Goal: Answer question/provide support: Share knowledge or assist other users

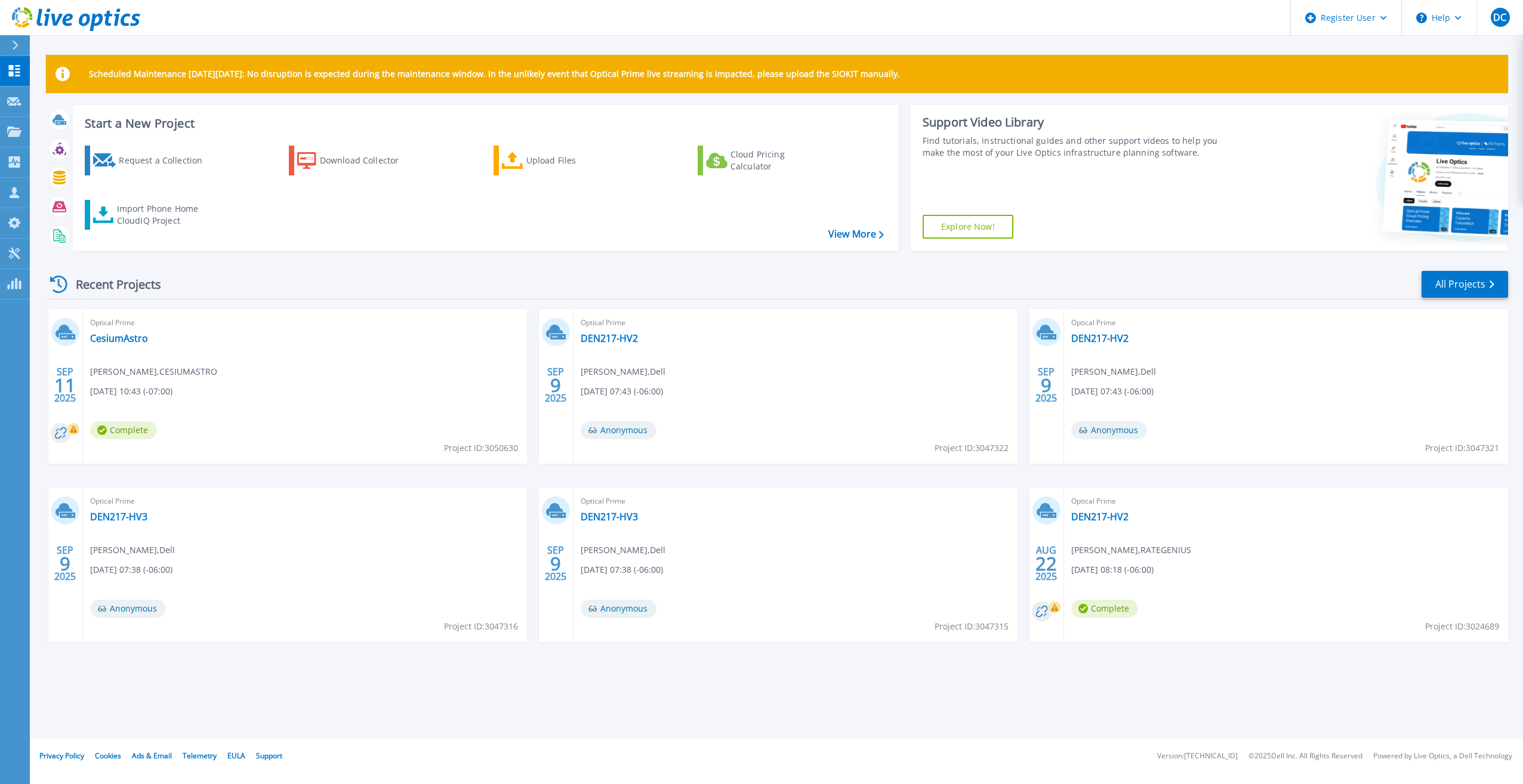
click at [24, 50] on div at bounding box center [20, 45] width 19 height 20
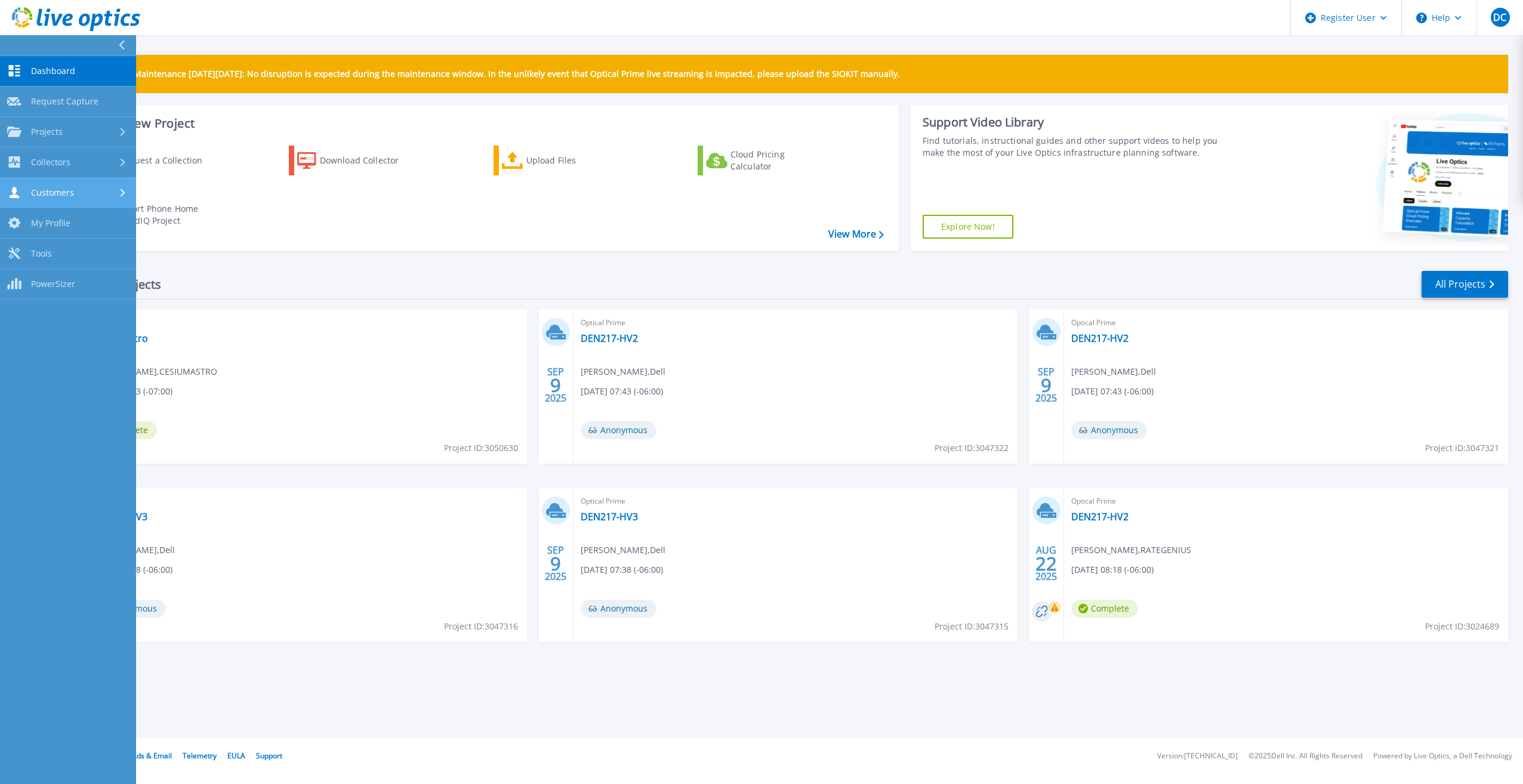
click at [55, 192] on span "Customers" at bounding box center [53, 192] width 43 height 11
click at [115, 307] on link "Search & Manage Users" at bounding box center [68, 326] width 136 height 38
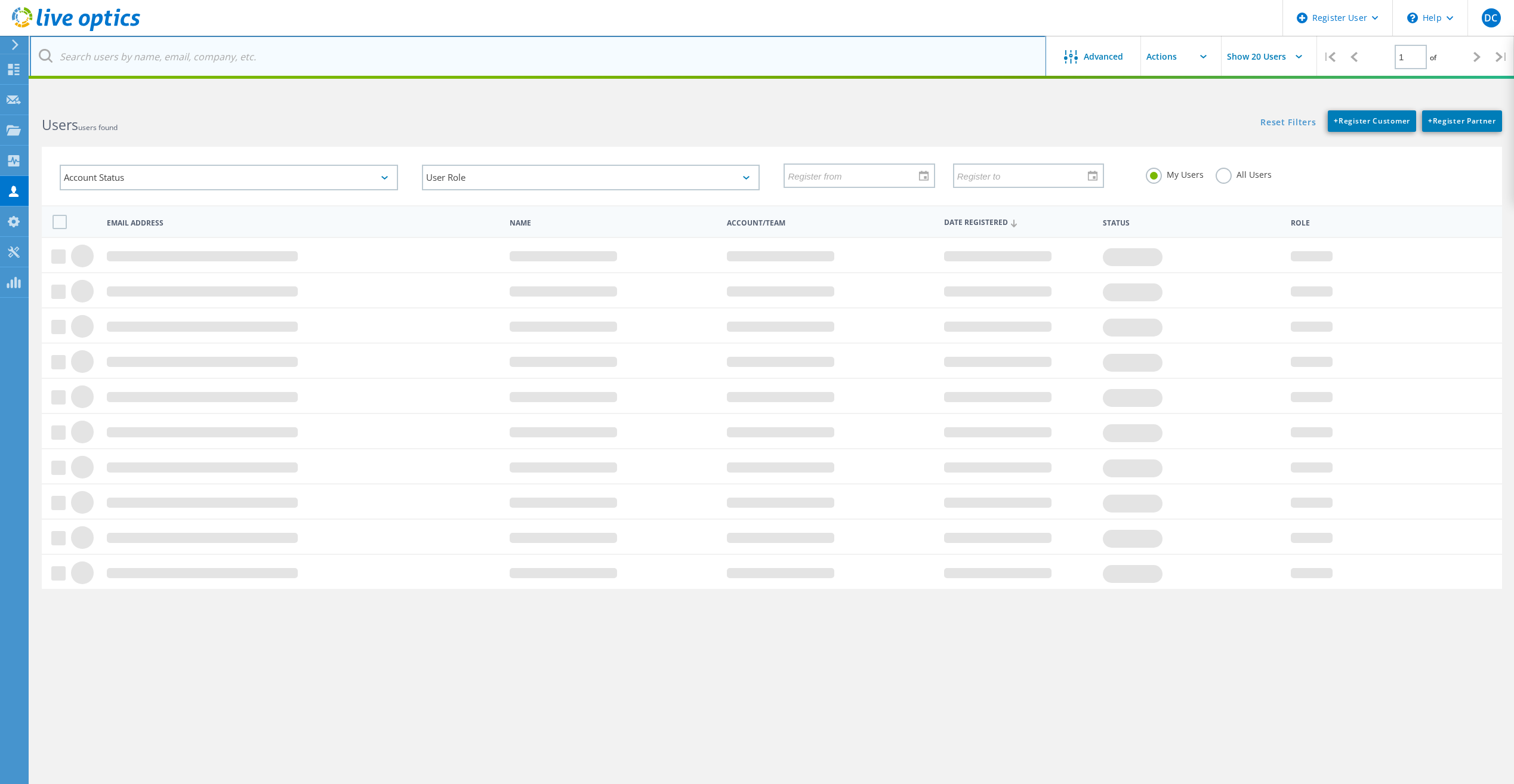
click at [93, 51] on input "text" at bounding box center [538, 56] width 1017 height 42
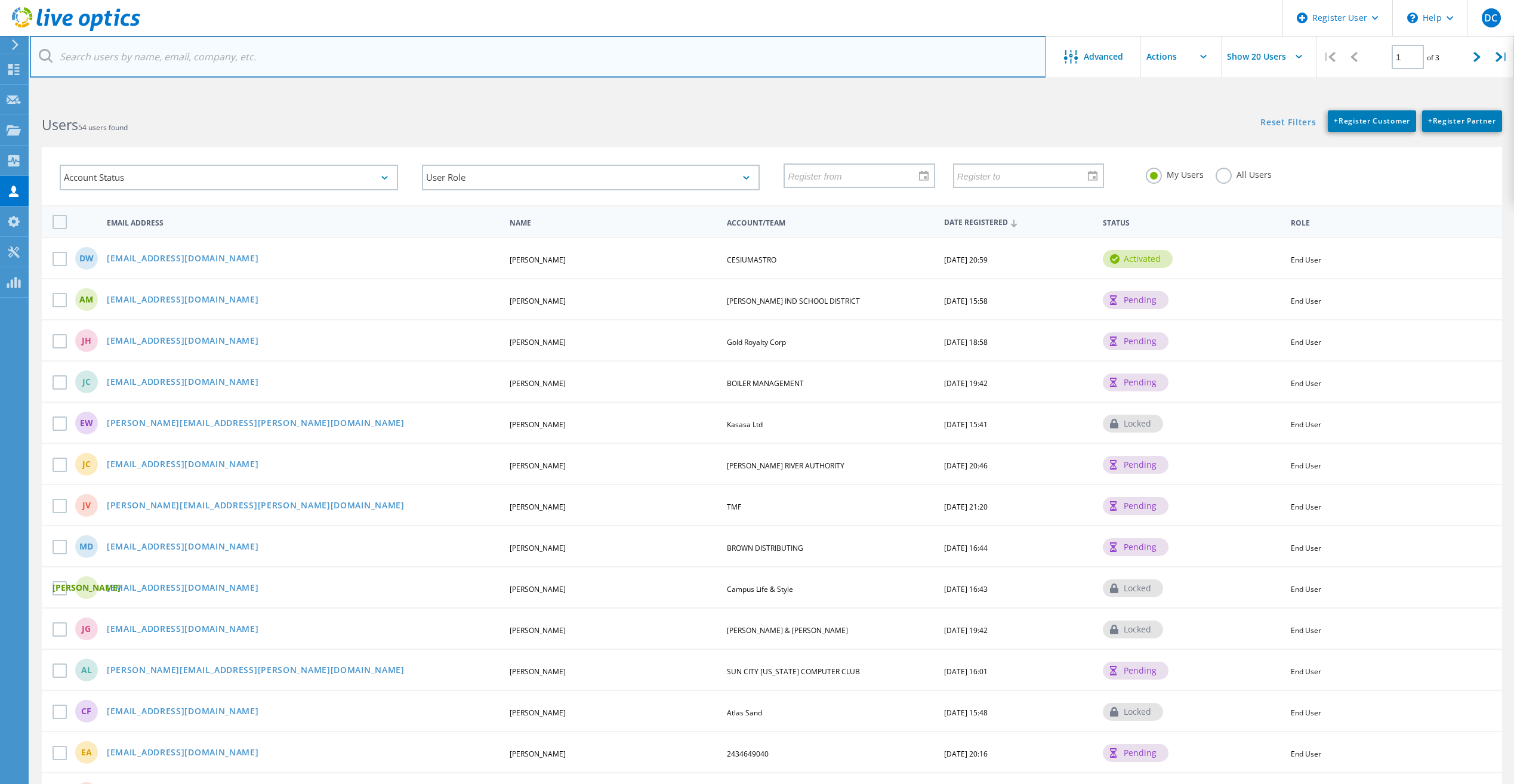
paste input "nmattern@netatwork.com"
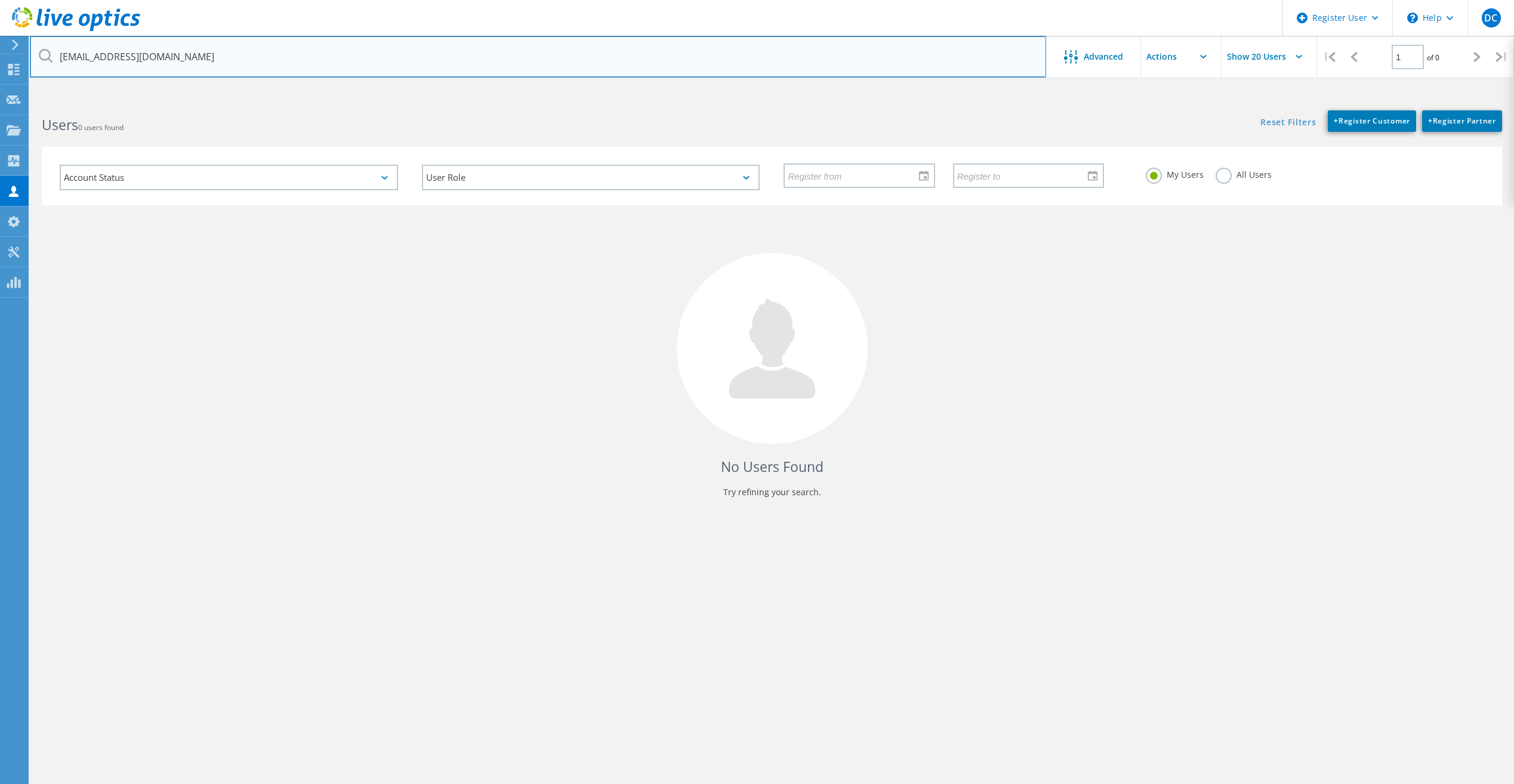
type input "nmattern@netatwork.com"
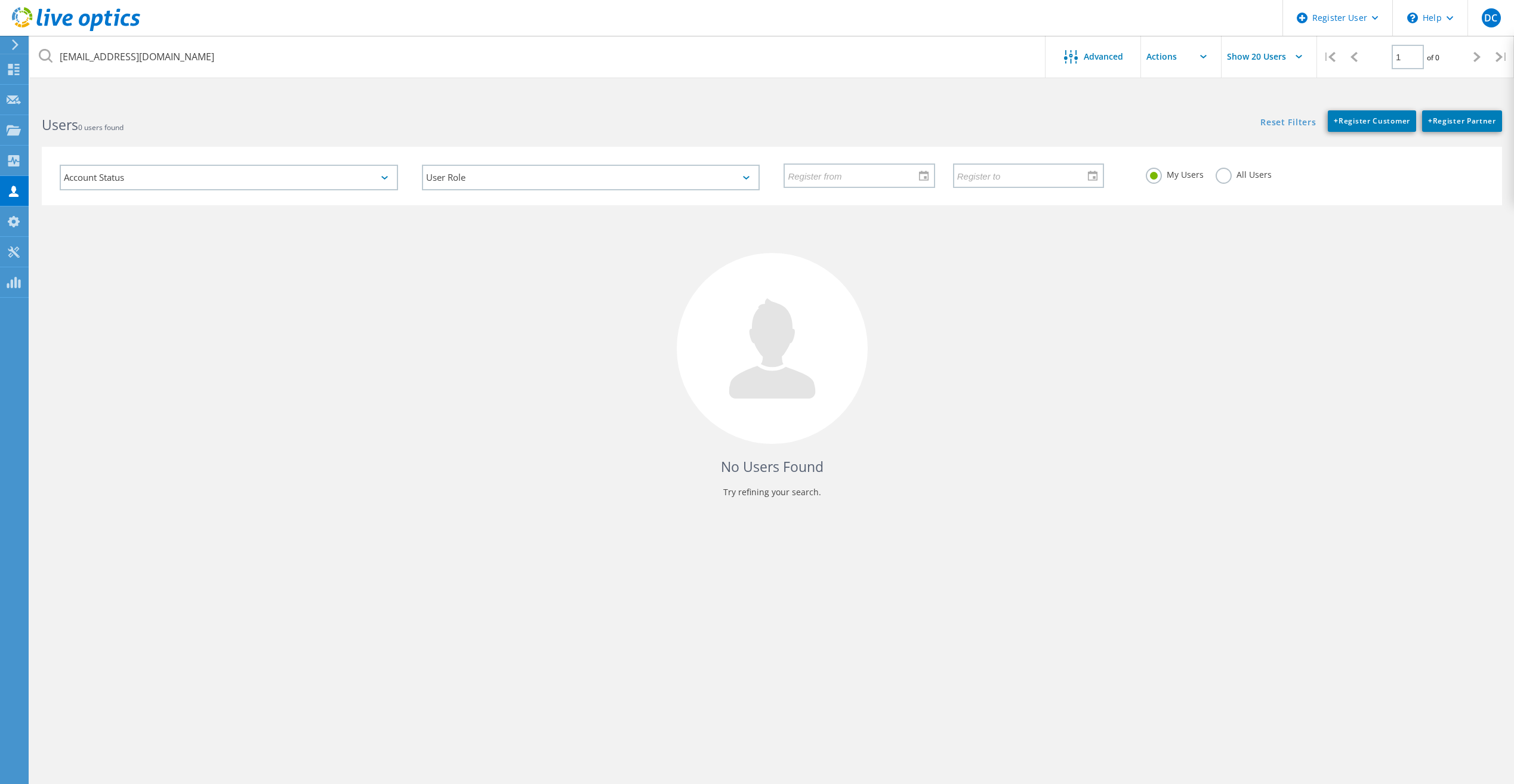
click at [1218, 178] on label "All Users" at bounding box center [1243, 173] width 56 height 11
click at [0, 0] on input "All Users" at bounding box center [0, 0] width 0 height 0
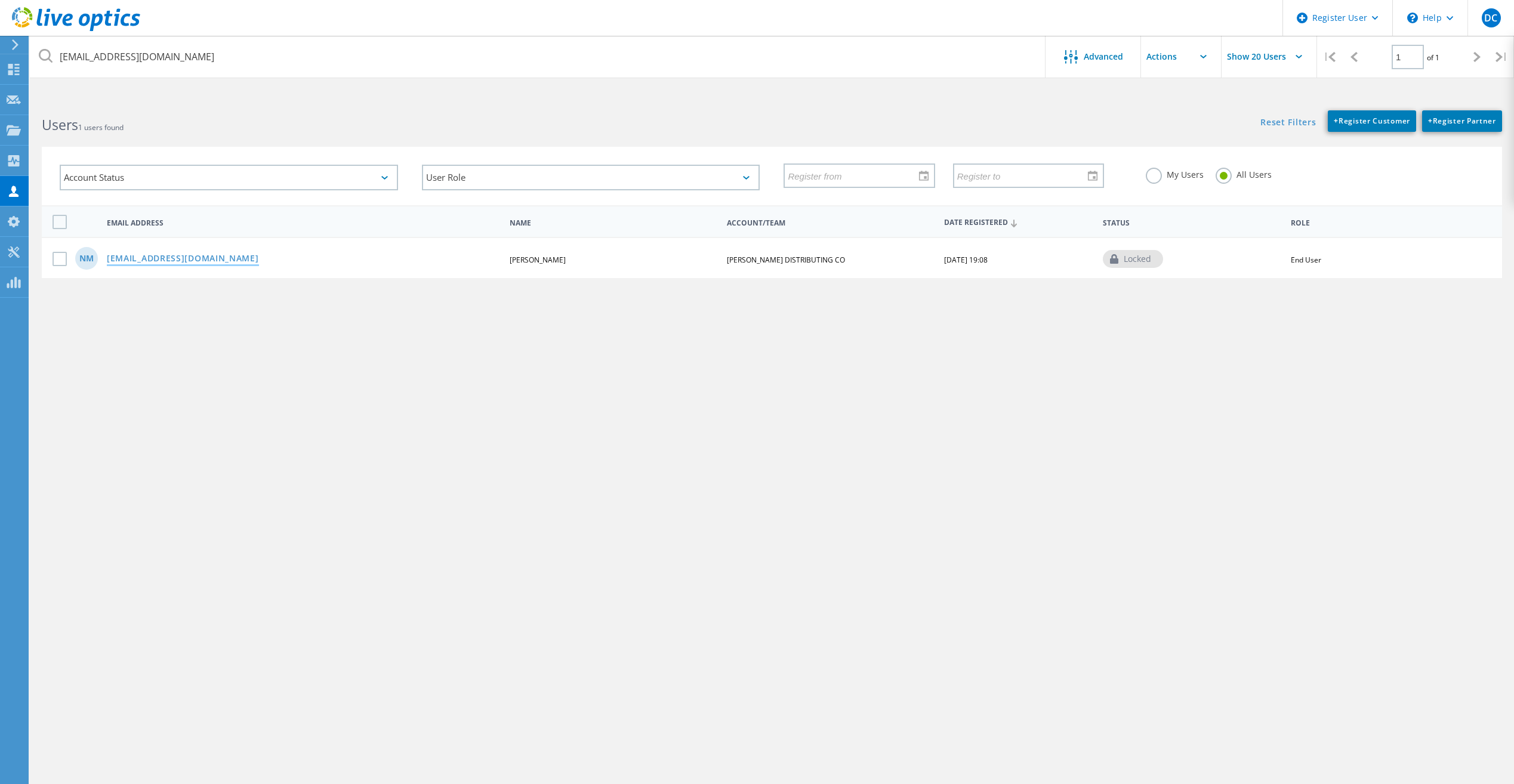
click at [208, 257] on link "[EMAIL_ADDRESS][DOMAIN_NAME]" at bounding box center [183, 259] width 152 height 10
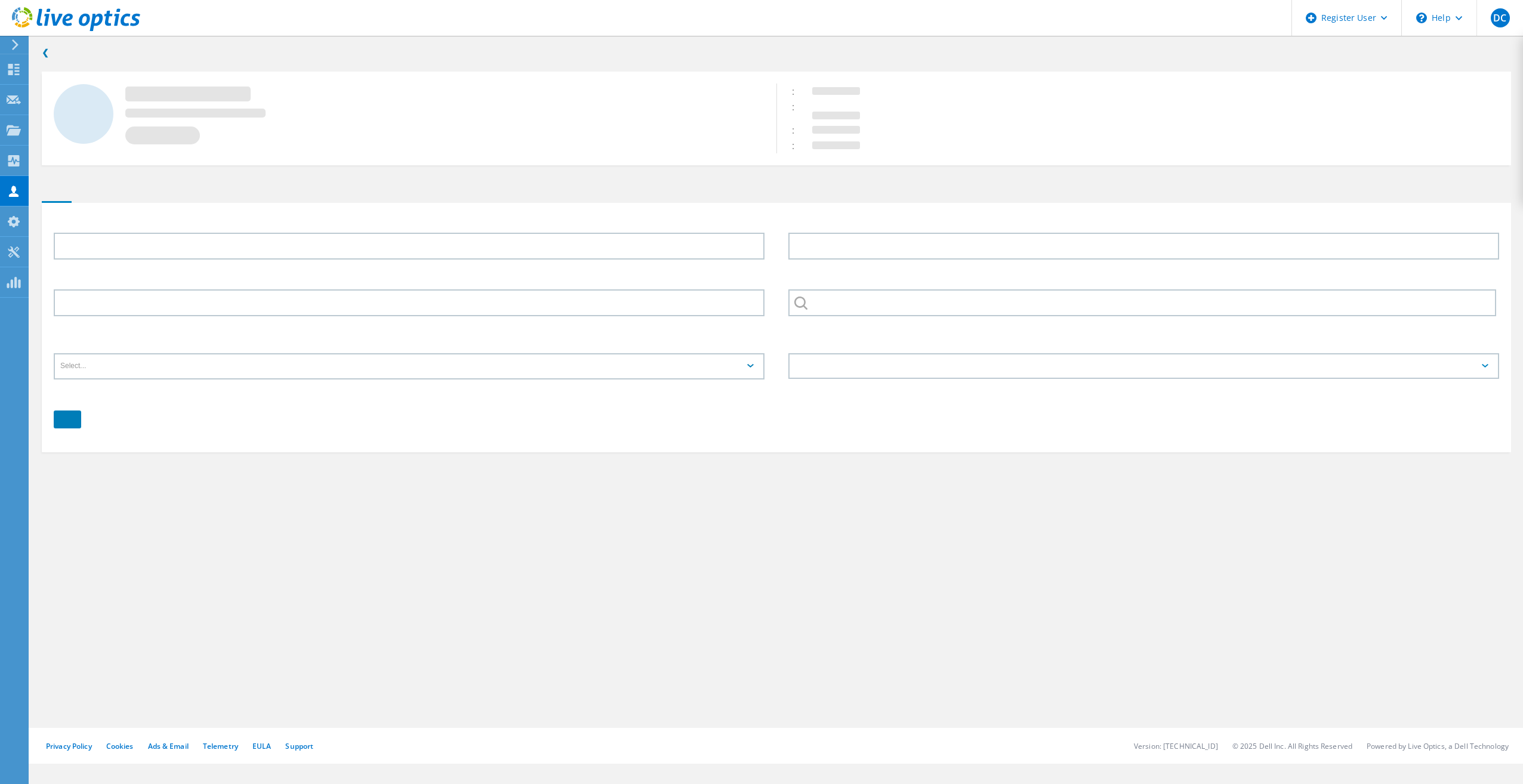
type input "Nate"
type input "Mattern"
type input "[PERSON_NAME] DISTRIBUTING CO"
type input "English"
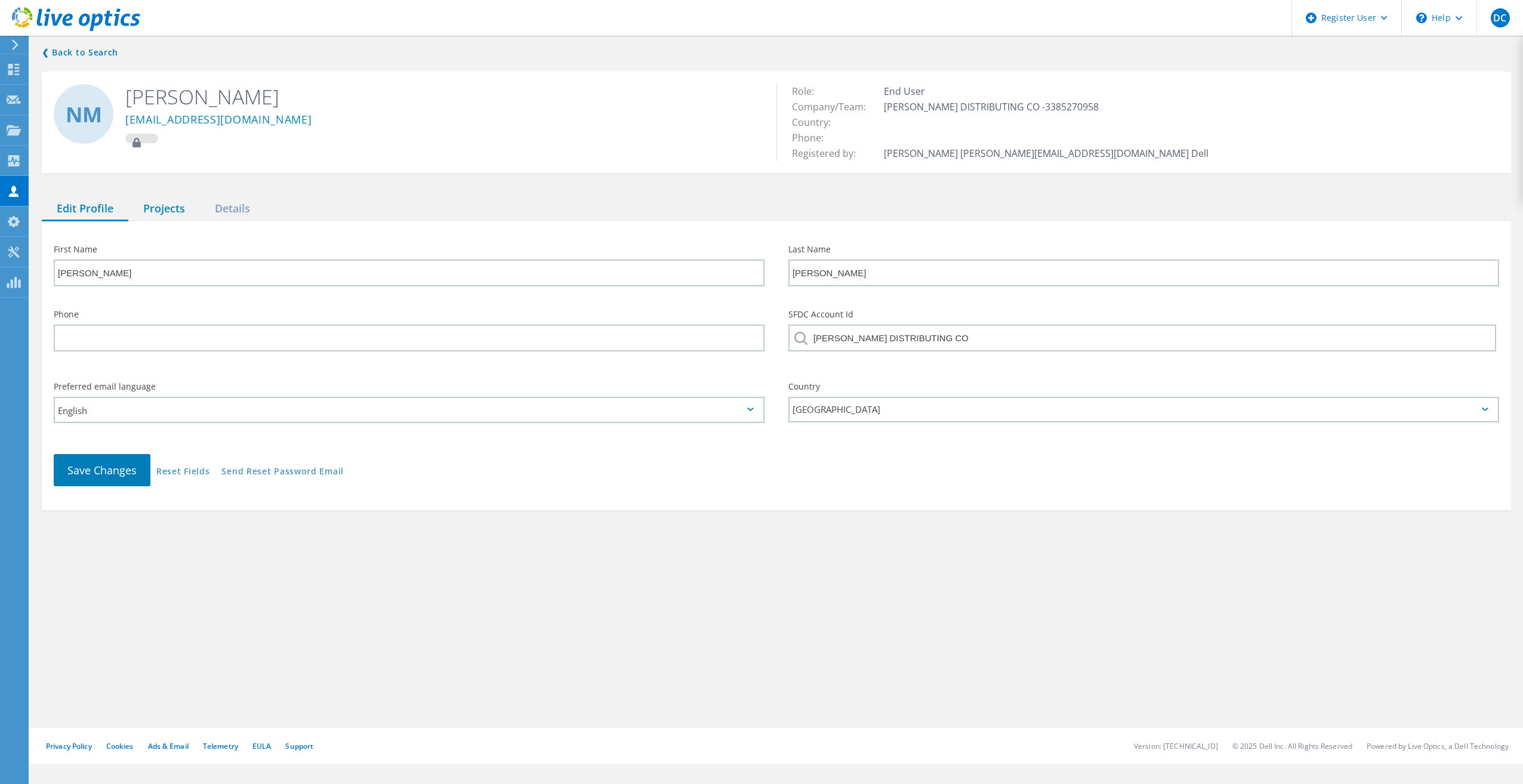
click at [160, 211] on div "Projects" at bounding box center [164, 209] width 72 height 24
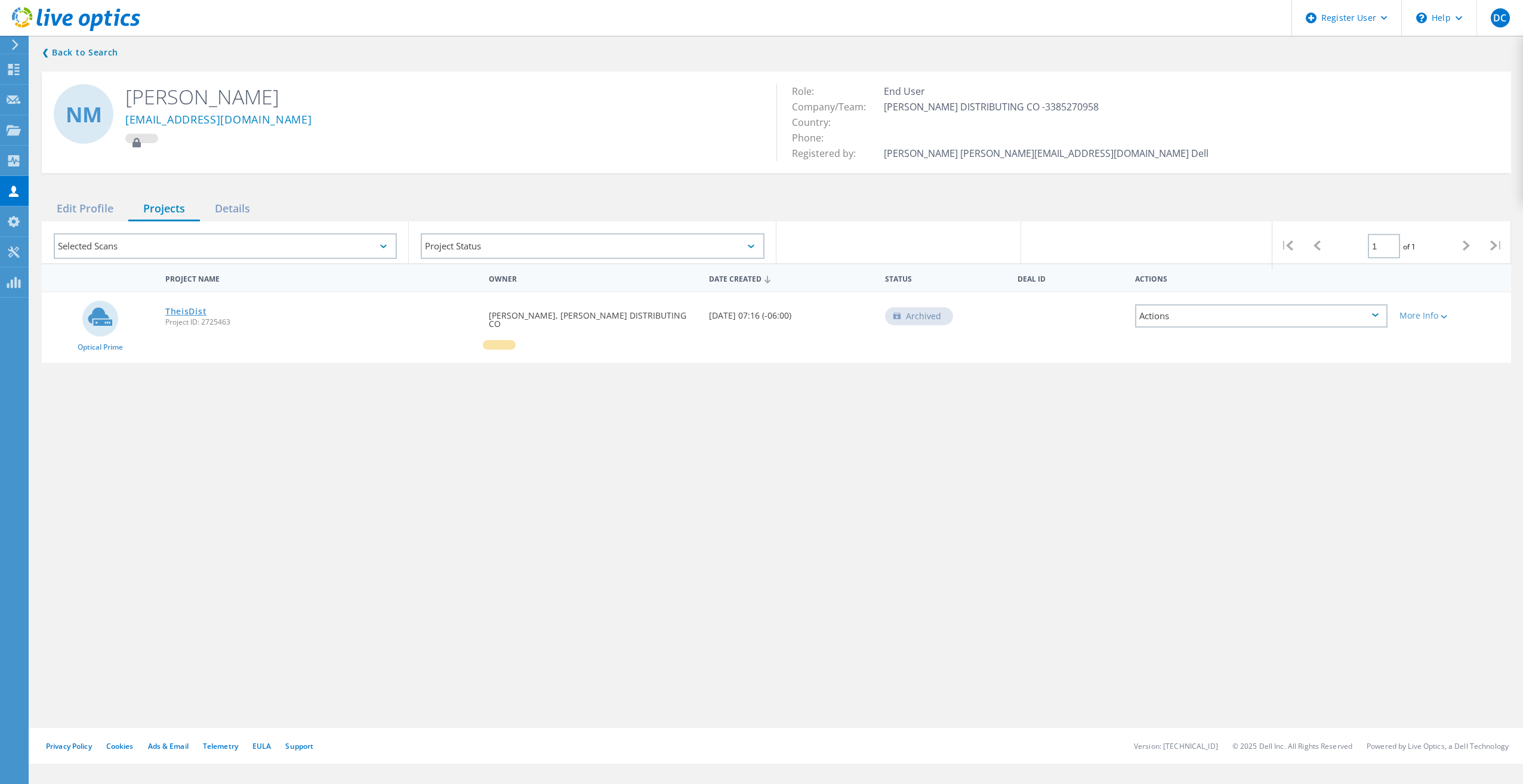
click at [200, 309] on link "TheisDist" at bounding box center [186, 311] width 41 height 9
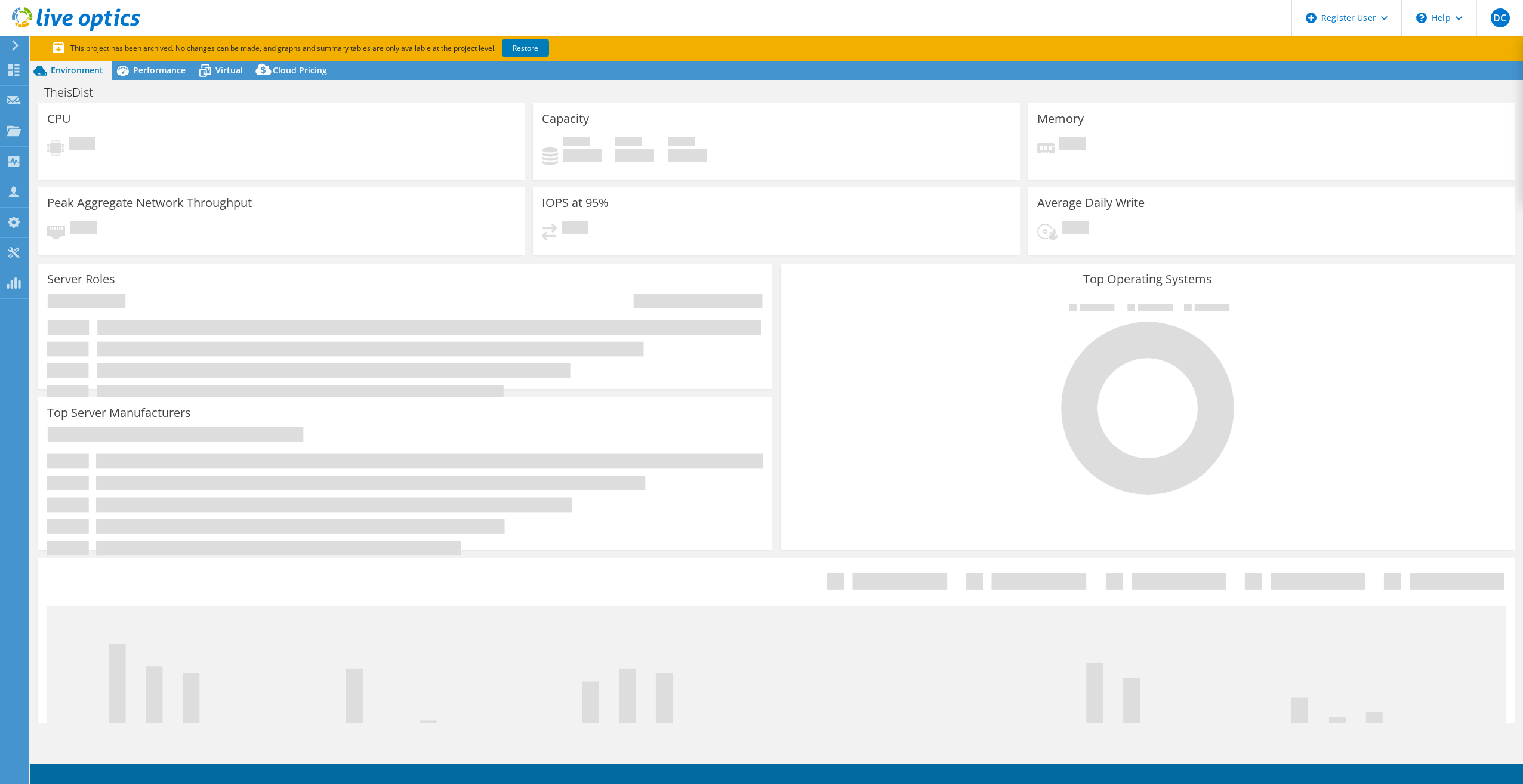
select select "USD"
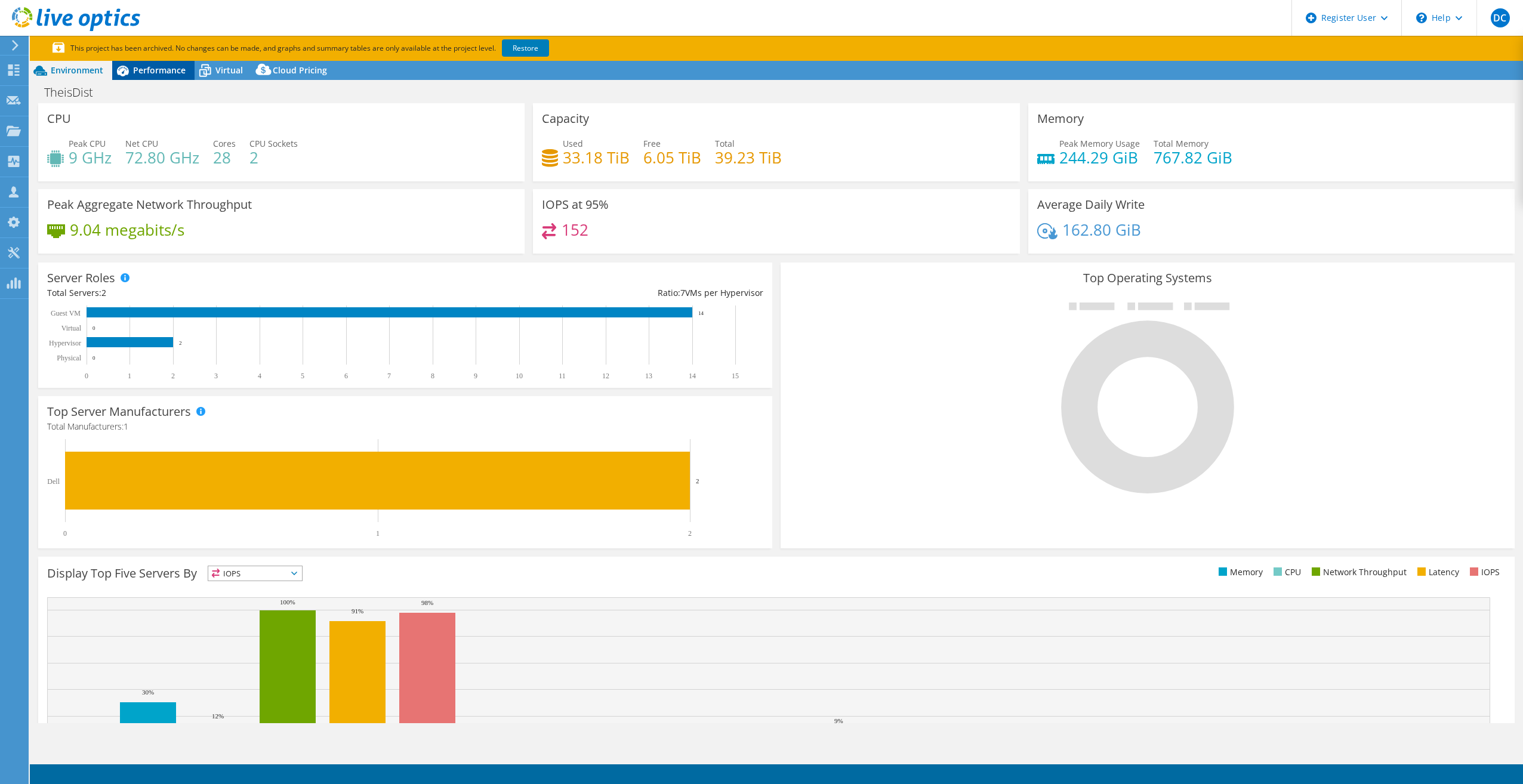
click at [132, 63] on icon at bounding box center [122, 70] width 21 height 21
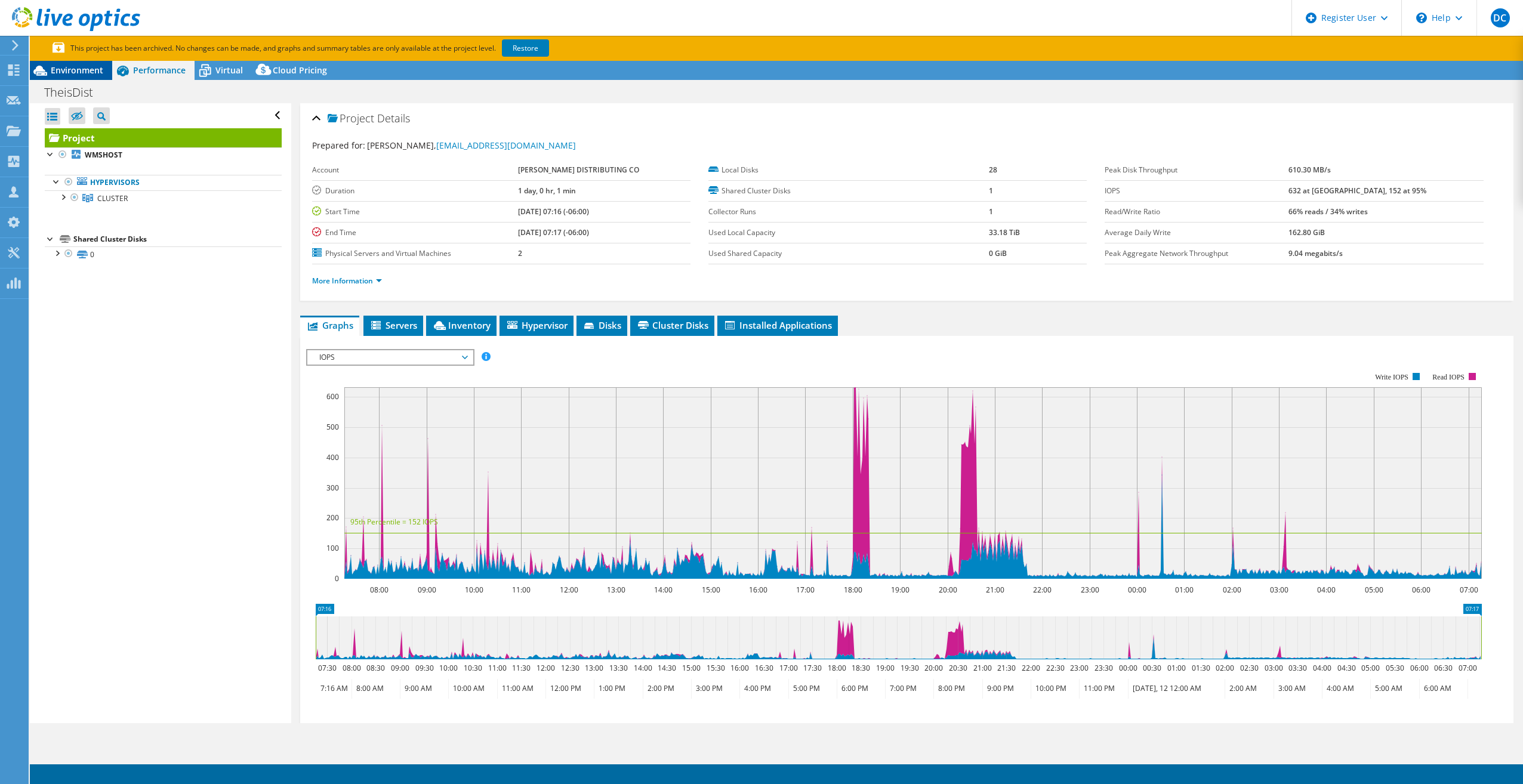
click at [65, 75] on span "Environment" at bounding box center [77, 70] width 53 height 11
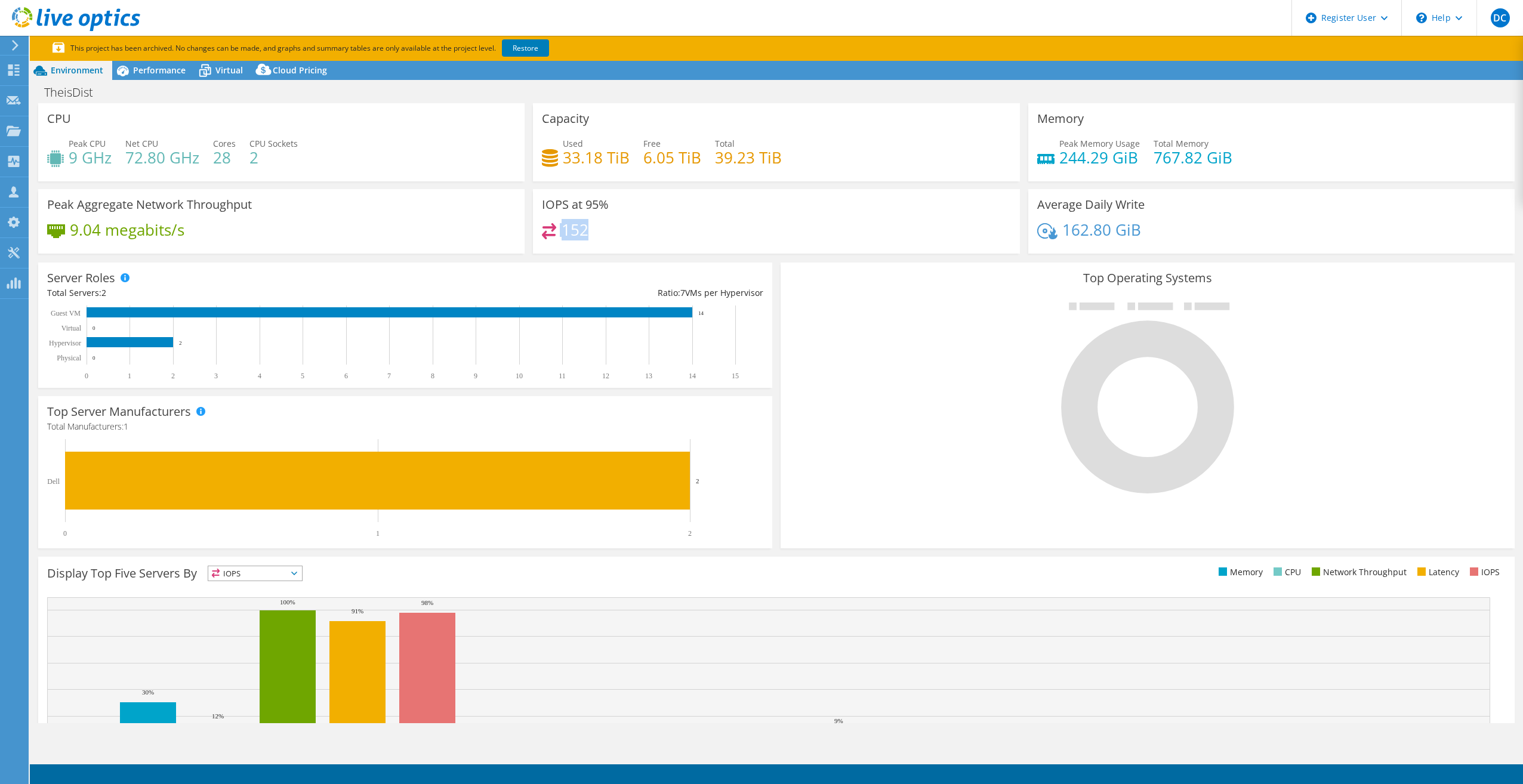
drag, startPoint x: 613, startPoint y: 231, endPoint x: 530, endPoint y: 241, distance: 83.6
click at [533, 241] on div "IOPS at 95% 152" at bounding box center [776, 221] width 487 height 65
click at [657, 231] on div "152" at bounding box center [776, 236] width 469 height 26
